Goal: Check status: Check status

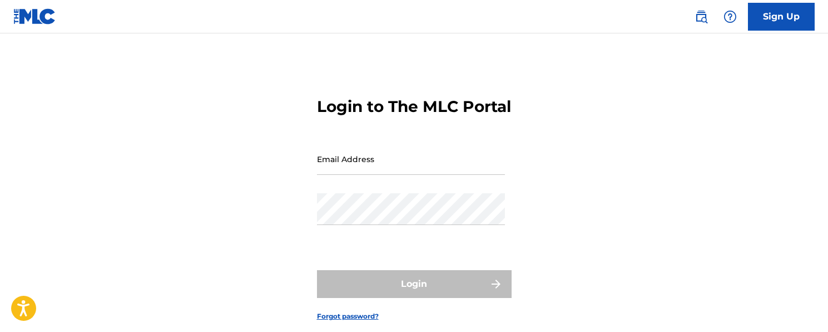
click at [377, 175] on input "Email Address" at bounding box center [411, 159] width 188 height 32
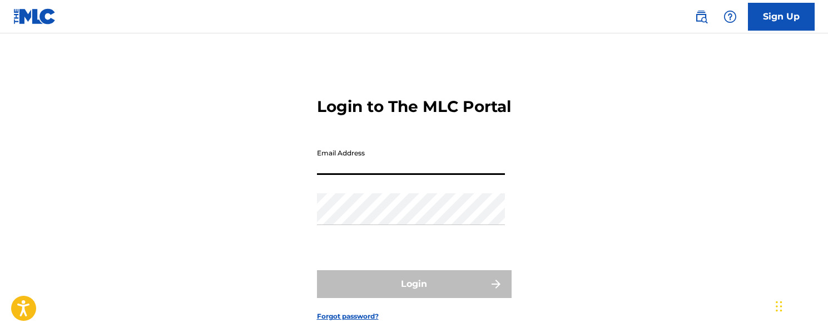
type input "[EMAIL_ADDRESS][DOMAIN_NAME]"
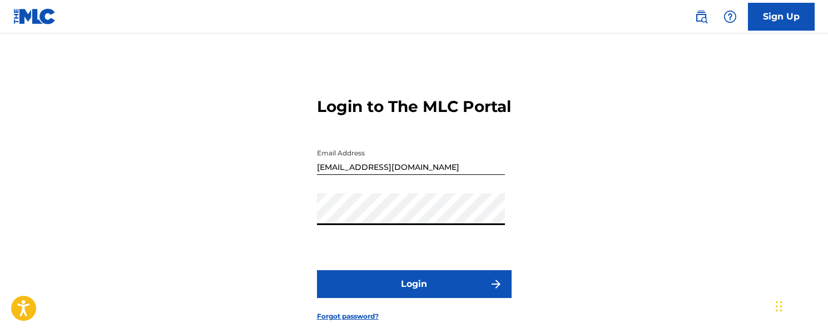
click at [421, 298] on button "Login" at bounding box center [414, 284] width 195 height 28
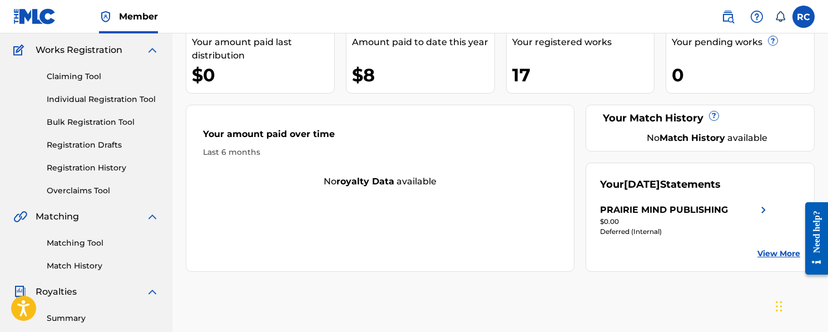
scroll to position [93, 0]
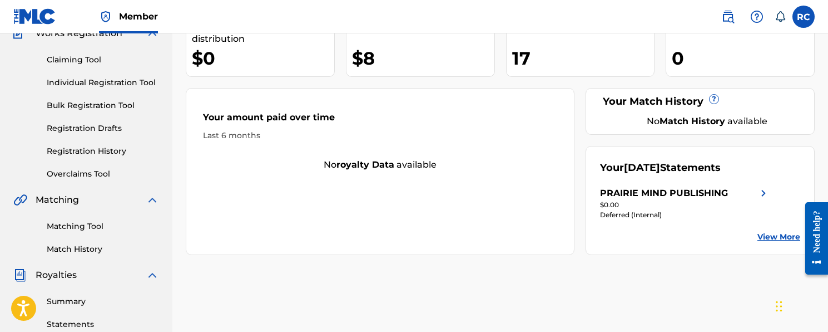
scroll to position [105, 0]
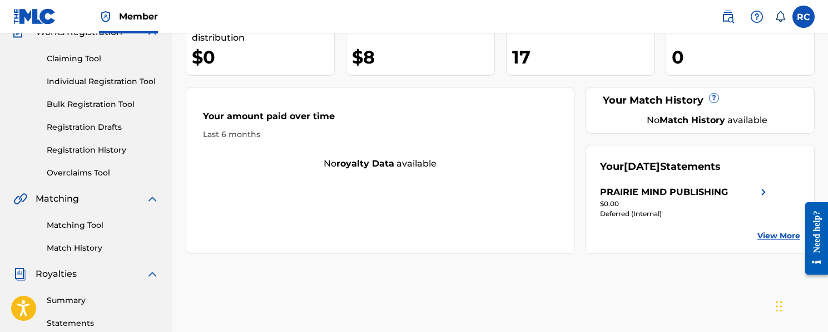
click at [761, 190] on img at bounding box center [763, 191] width 13 height 13
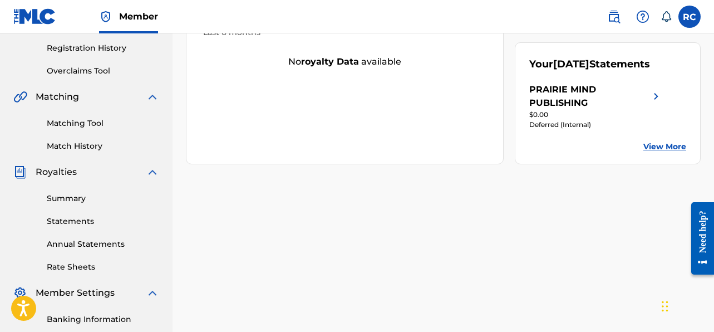
scroll to position [206, 0]
click at [674, 150] on link "View More" at bounding box center [664, 147] width 43 height 12
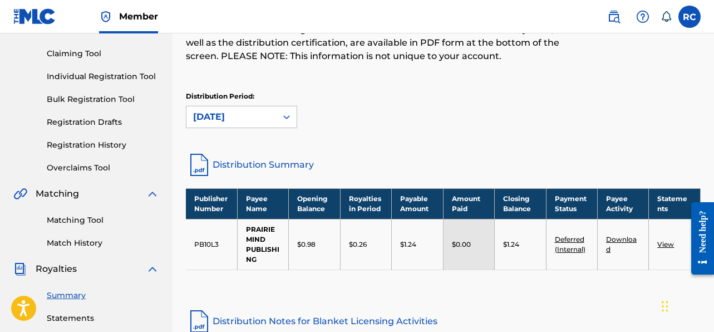
scroll to position [108, 0]
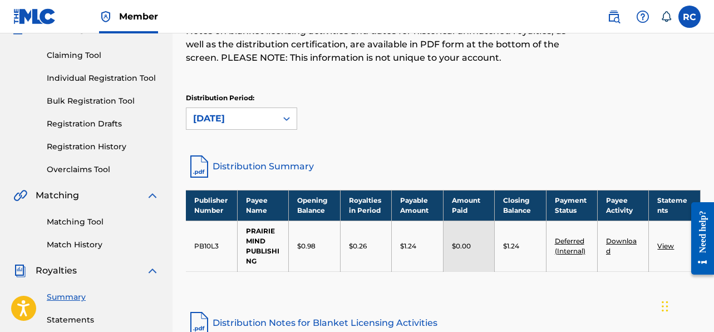
click at [283, 166] on link "Distribution Summary" at bounding box center [443, 166] width 515 height 27
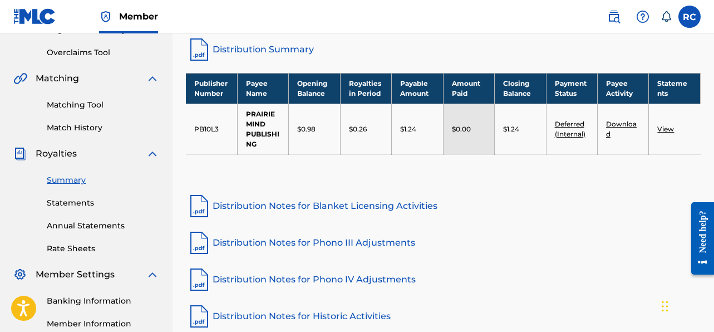
scroll to position [226, 0]
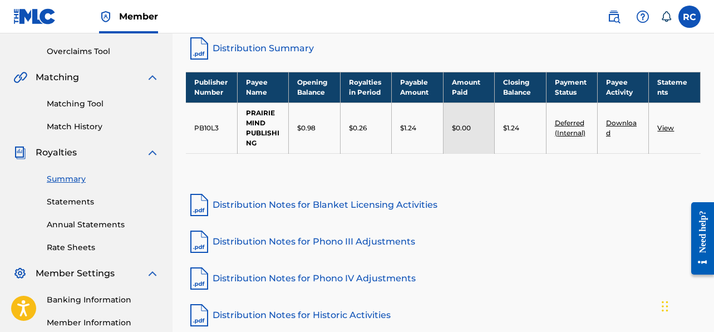
click at [658, 124] on link "View" at bounding box center [665, 128] width 17 height 8
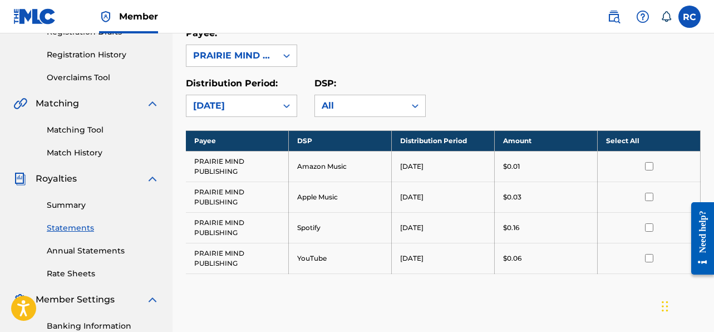
scroll to position [200, 0]
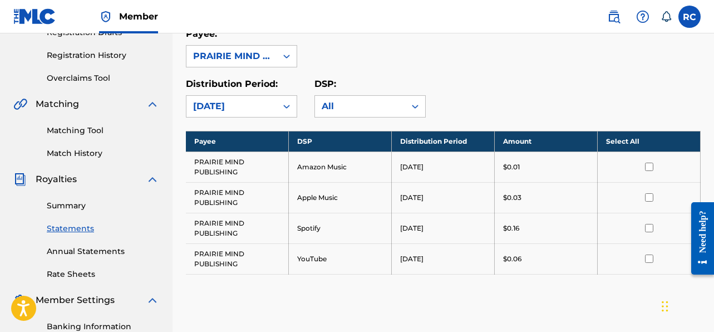
click at [689, 17] on label at bounding box center [689, 17] width 22 height 22
click at [689, 17] on input "RC [PERSON_NAME] [EMAIL_ADDRESS][DOMAIN_NAME] Notification Preferences Profile …" at bounding box center [689, 17] width 0 height 0
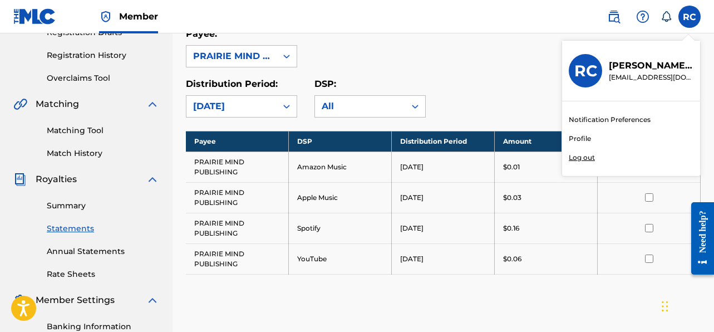
click at [579, 156] on p "Log out" at bounding box center [582, 157] width 26 height 10
click at [689, 17] on input "RC [PERSON_NAME] [EMAIL_ADDRESS][DOMAIN_NAME] Notification Preferences Profile …" at bounding box center [689, 17] width 0 height 0
